Goal: Entertainment & Leisure: Consume media (video, audio)

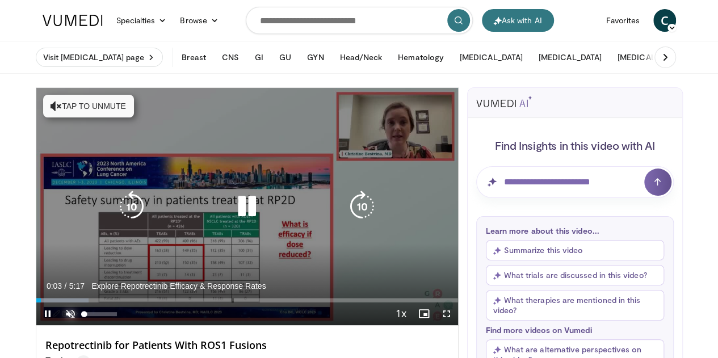
click at [59, 325] on span "Video Player" at bounding box center [70, 313] width 23 height 23
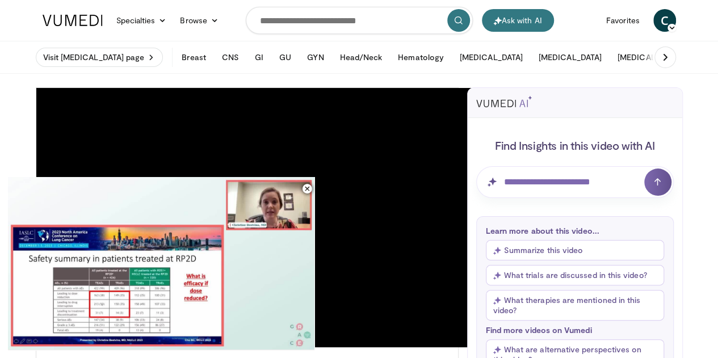
scroll to position [313, 0]
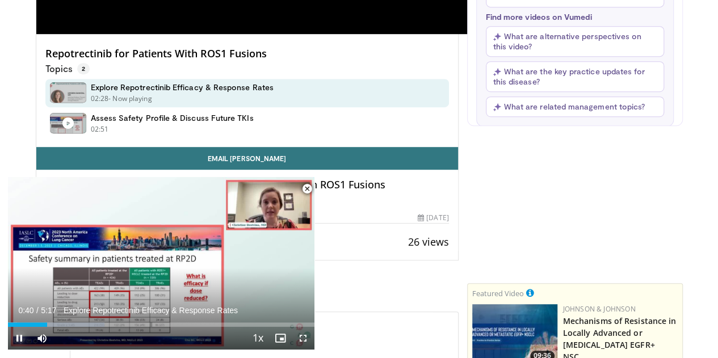
click at [16, 335] on span "Video Player" at bounding box center [19, 338] width 23 height 23
